Goal: Task Accomplishment & Management: Manage account settings

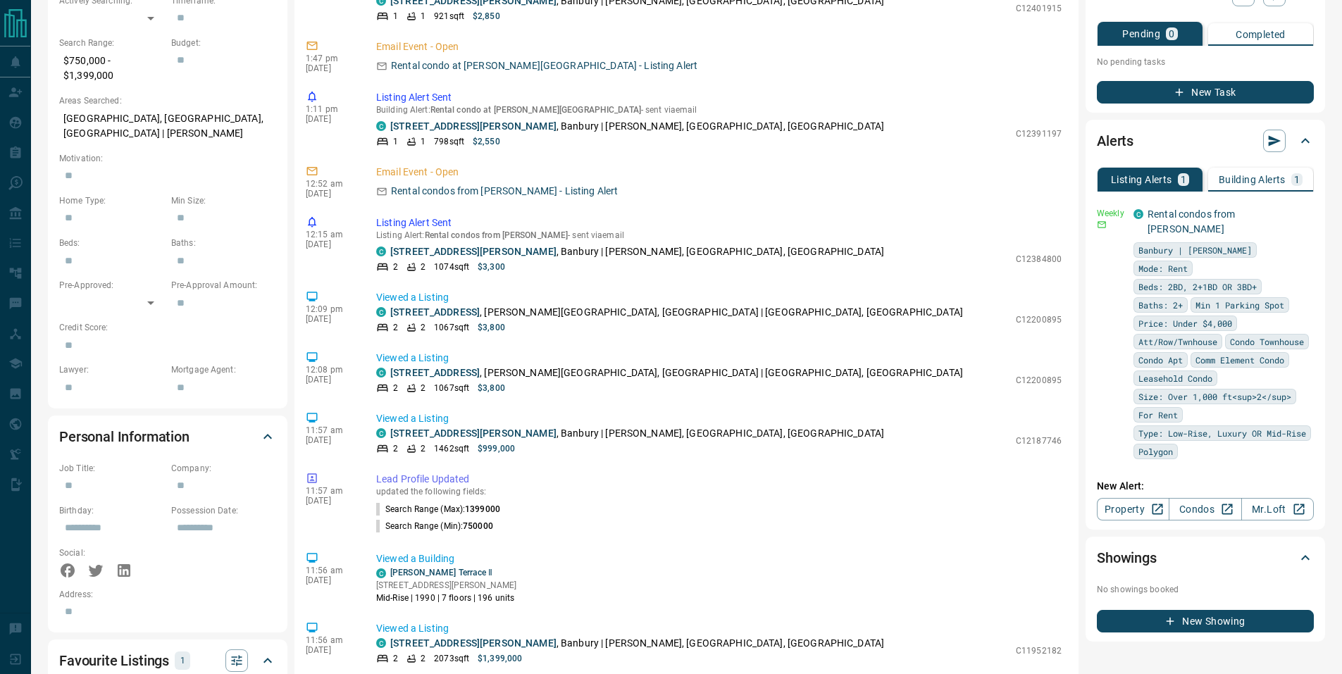
scroll to position [471, 0]
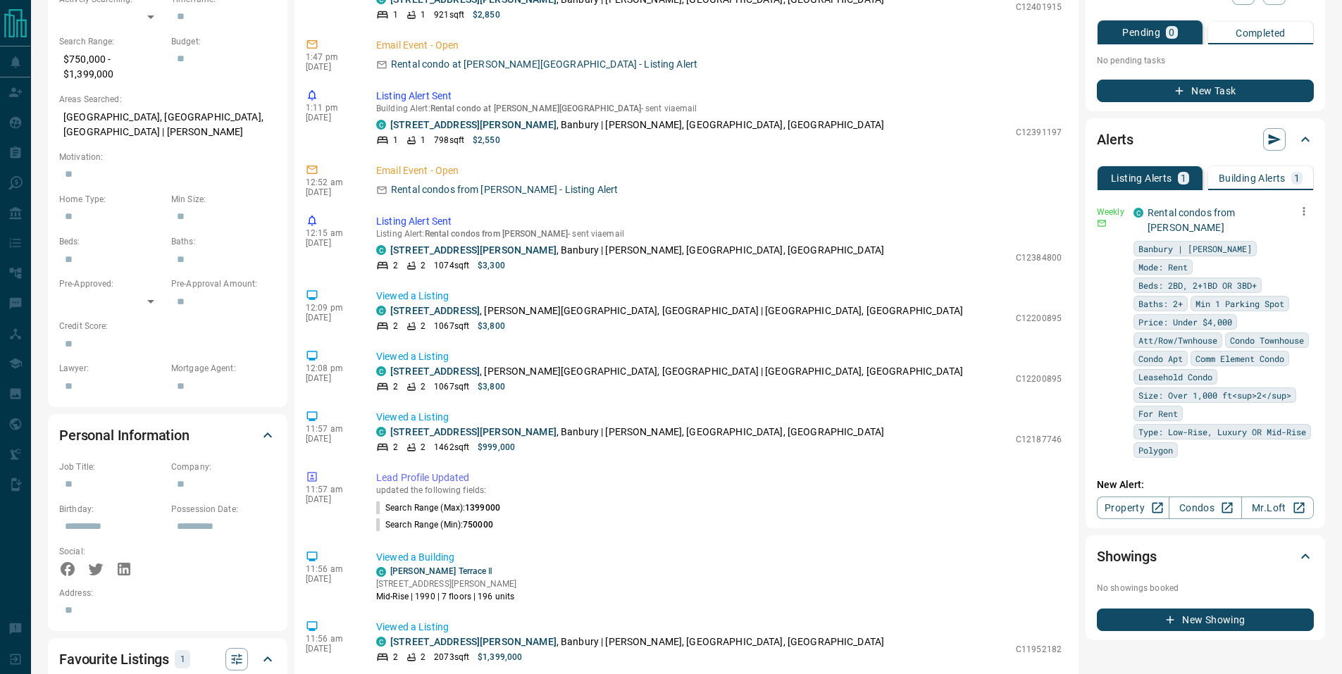
click at [1308, 207] on icon "button" at bounding box center [1304, 211] width 13 height 13
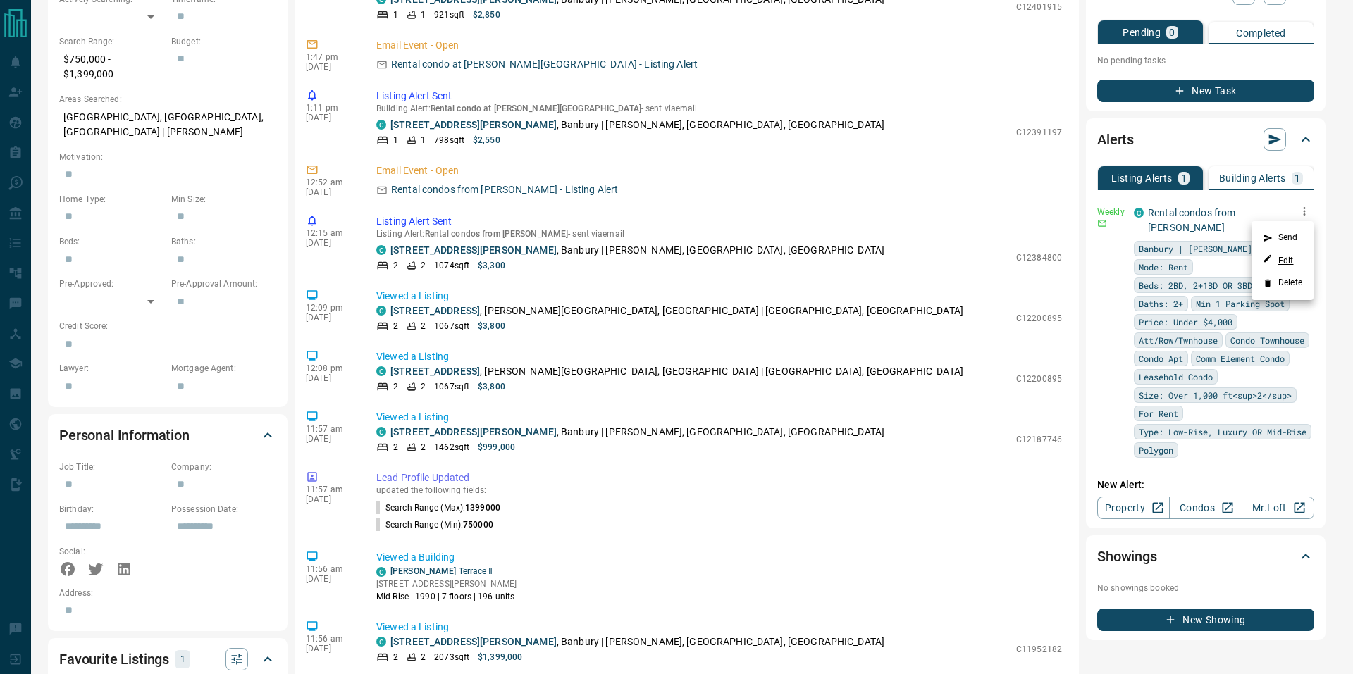
click at [1284, 259] on link "Edit" at bounding box center [1278, 260] width 31 height 13
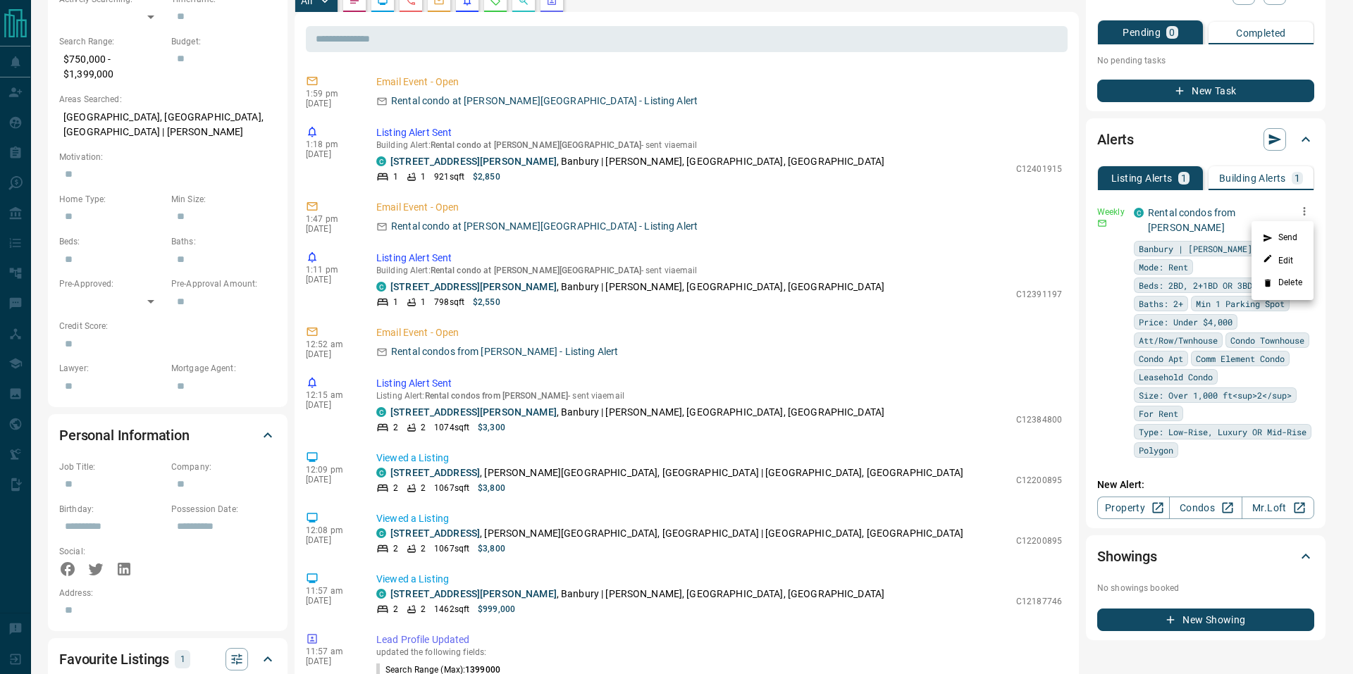
click at [285, 156] on div at bounding box center [676, 337] width 1353 height 674
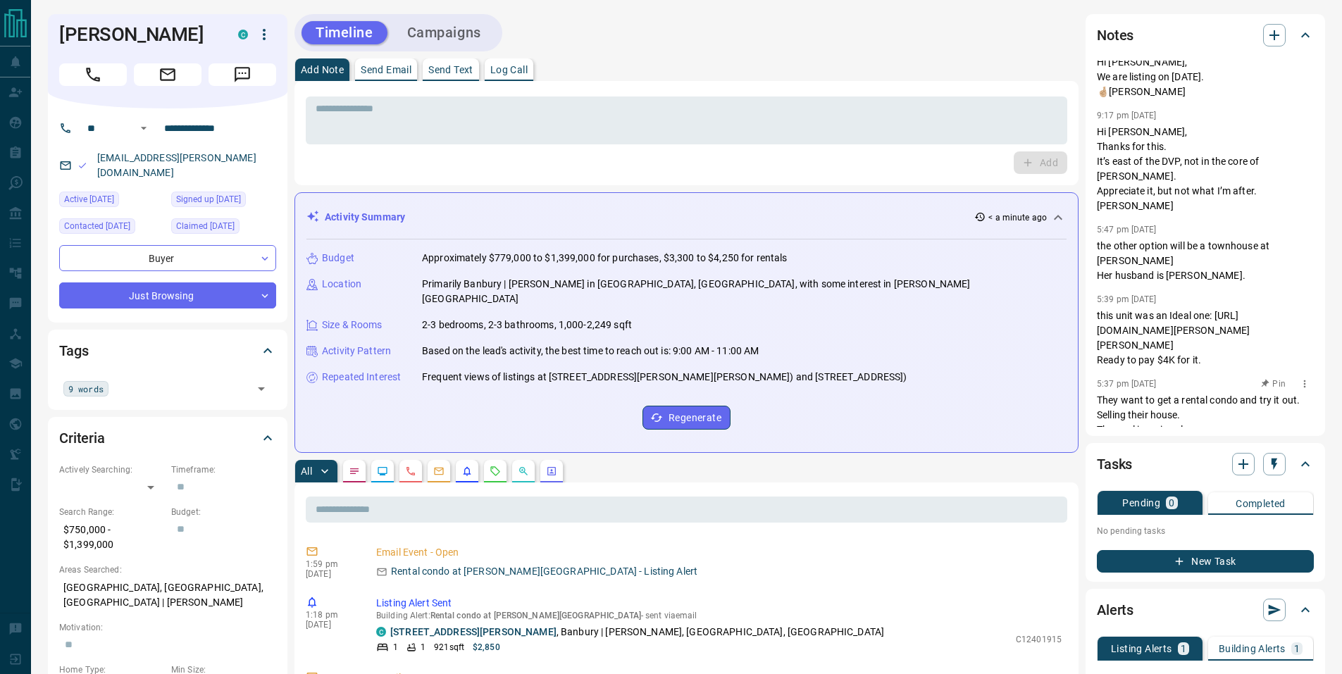
scroll to position [0, 0]
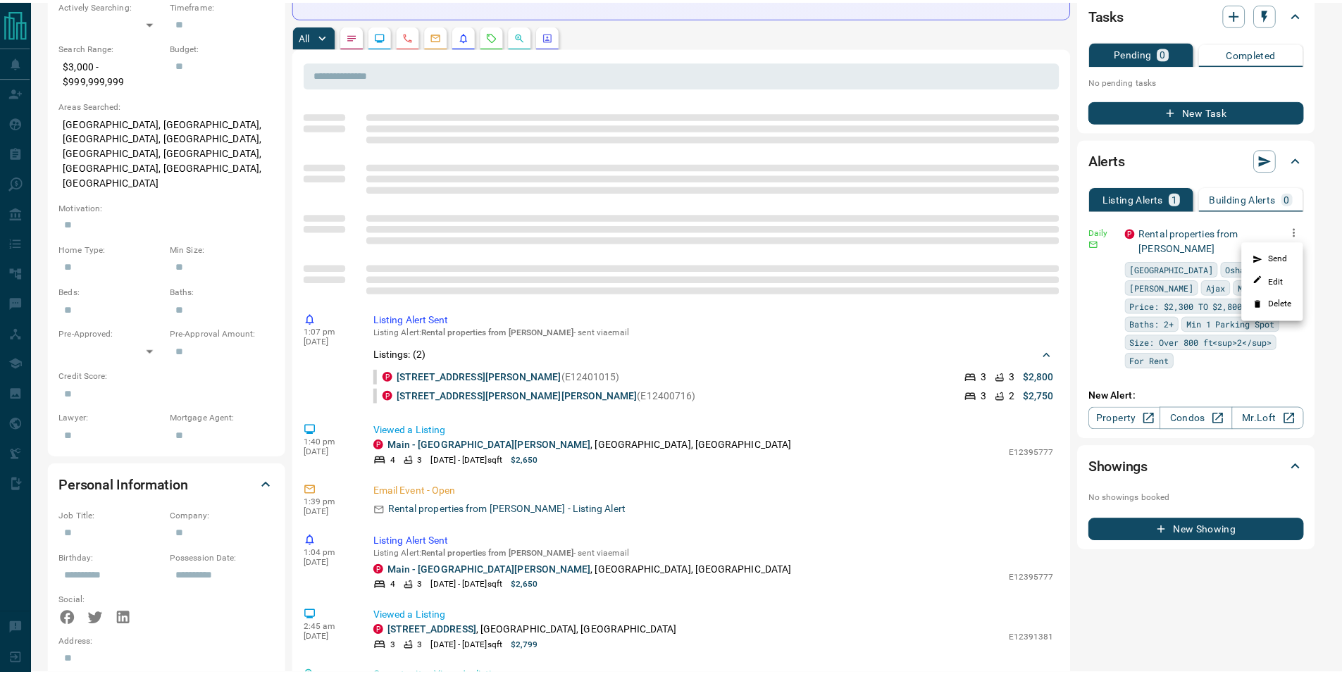
scroll to position [142, 0]
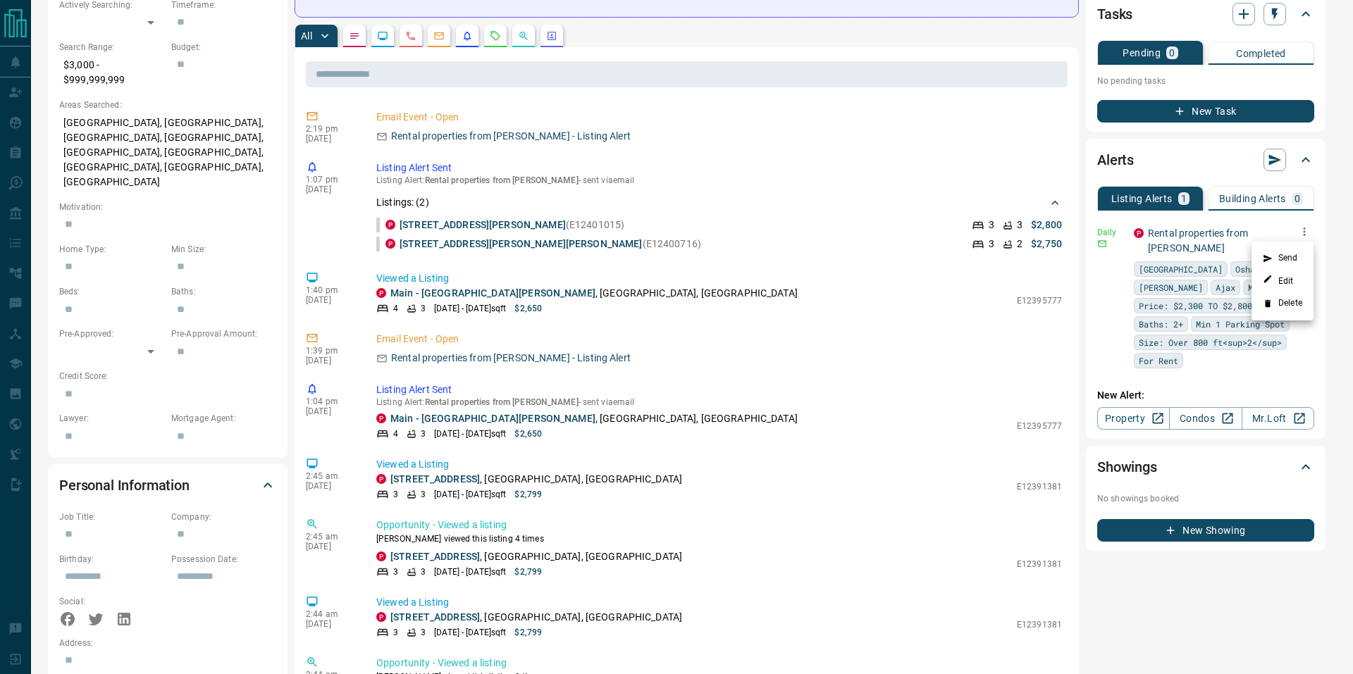
click at [293, 92] on div at bounding box center [676, 337] width 1353 height 674
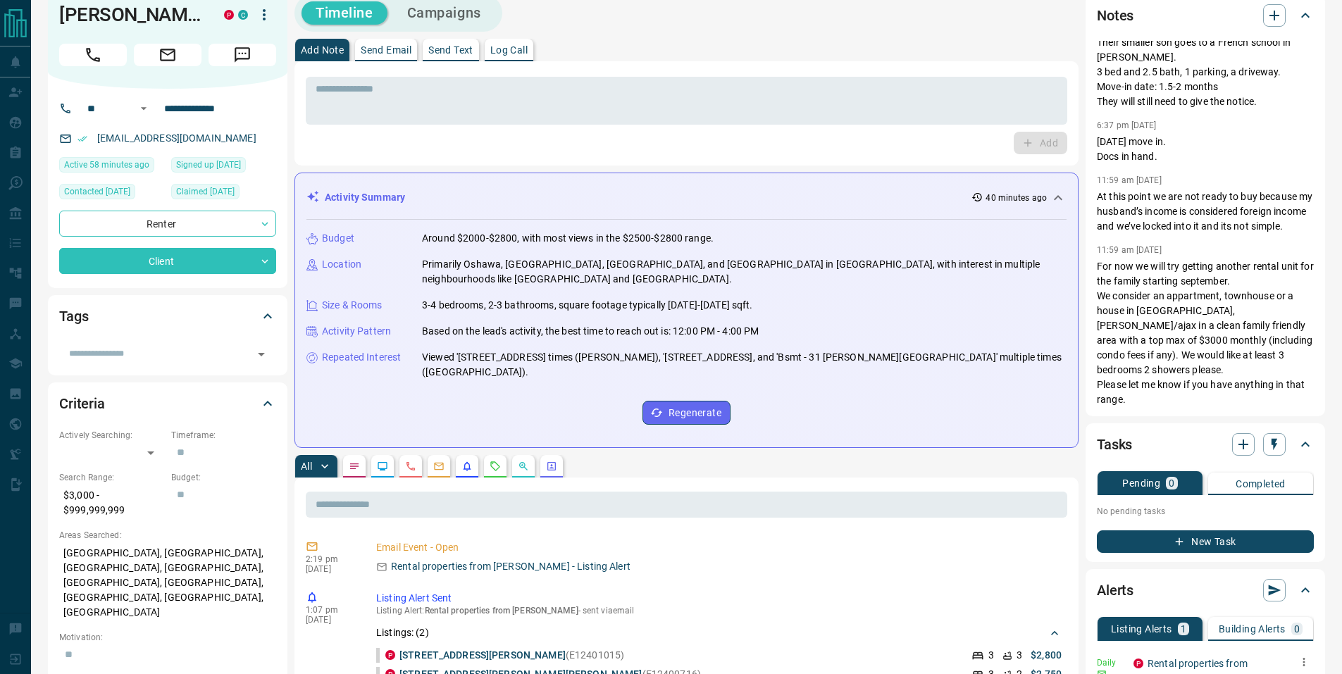
scroll to position [0, 0]
